Goal: Task Accomplishment & Management: Use online tool/utility

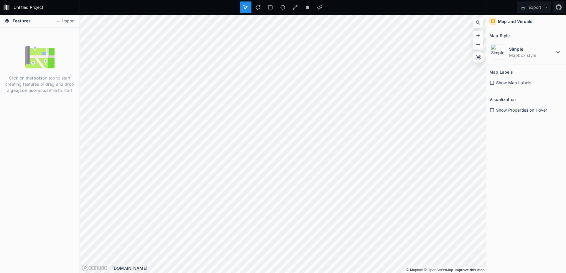
click at [19, 116] on div "Click on the tools on top to start creating features or drag and drop a .geojso…" at bounding box center [39, 151] width 79 height 246
click at [37, 75] on p "Click on the tools on top to start creating features or drag and drop a .geojso…" at bounding box center [39, 84] width 70 height 19
click at [61, 21] on button "Import" at bounding box center [64, 21] width 25 height 9
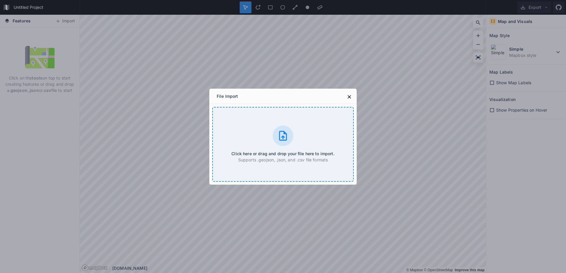
click at [259, 148] on div "Click here or drag and drop your file here to import. Supports .geojson, .json,…" at bounding box center [282, 144] width 141 height 75
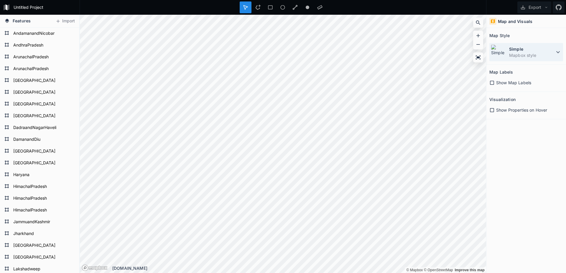
click at [509, 55] on dd "Mapbox style" at bounding box center [531, 55] width 45 height 6
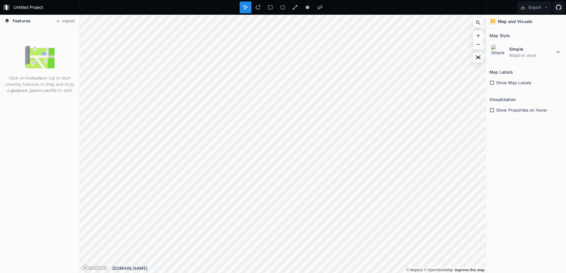
click at [68, 70] on div "Click on the tools on top to start creating features or drag and drop a .geojso…" at bounding box center [39, 69] width 79 height 54
click at [24, 74] on div "Click on the tools on top to start creating features or drag and drop a .geojso…" at bounding box center [39, 69] width 79 height 54
click at [59, 104] on div "Click on the tools on top to start creating features or drag and drop a .geojso…" at bounding box center [39, 151] width 79 height 246
click at [72, 23] on button "Import" at bounding box center [64, 21] width 25 height 9
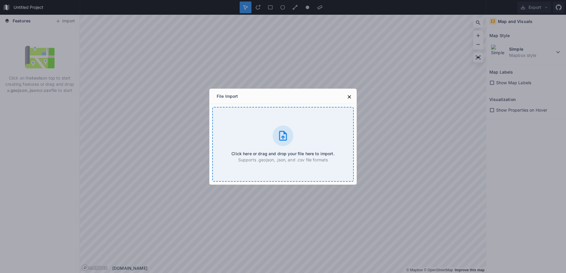
click at [253, 137] on div "Click here or drag and drop your file here to import. Supports .geojson, .json,…" at bounding box center [282, 144] width 141 height 75
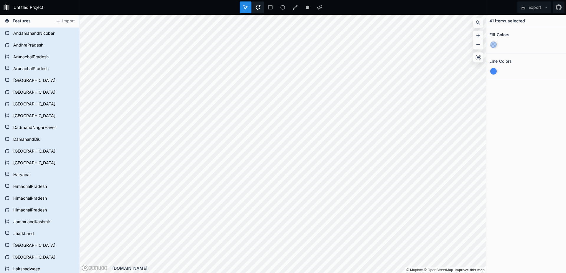
click at [264, 4] on div at bounding box center [270, 7] width 12 height 12
